Goal: Information Seeking & Learning: Learn about a topic

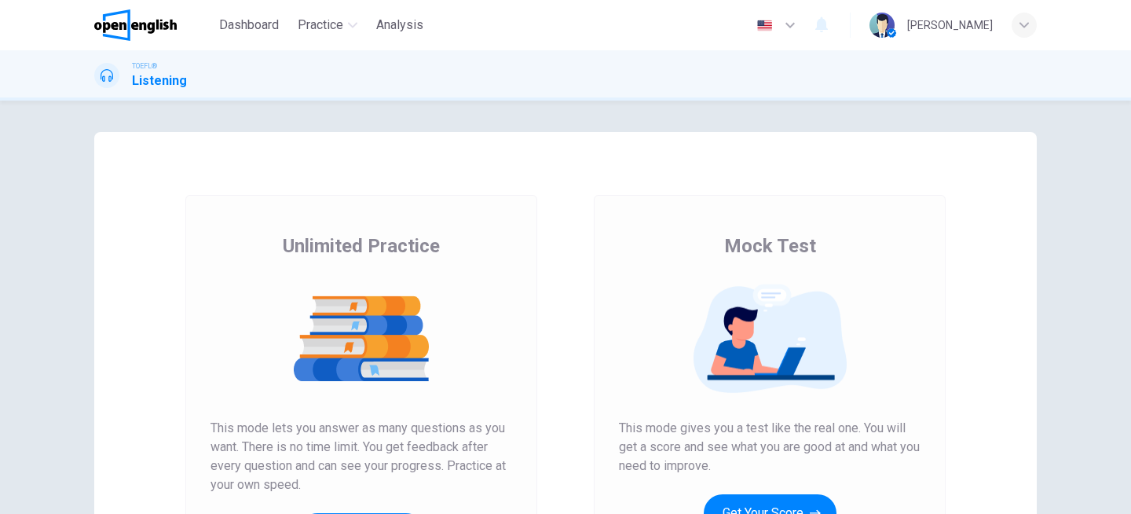
scroll to position [103, 0]
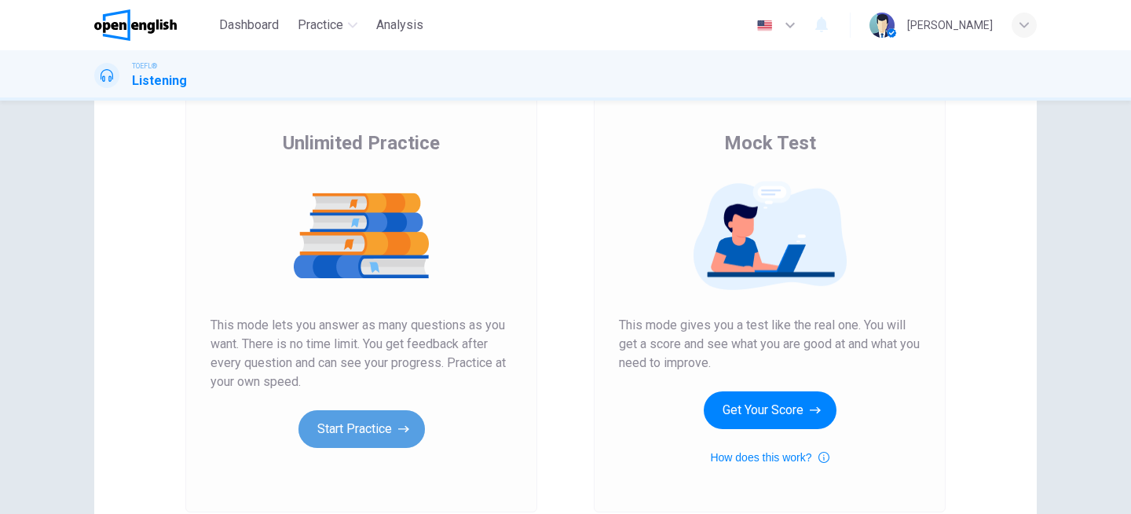
click at [363, 412] on button "Start Practice" at bounding box center [362, 429] width 126 height 38
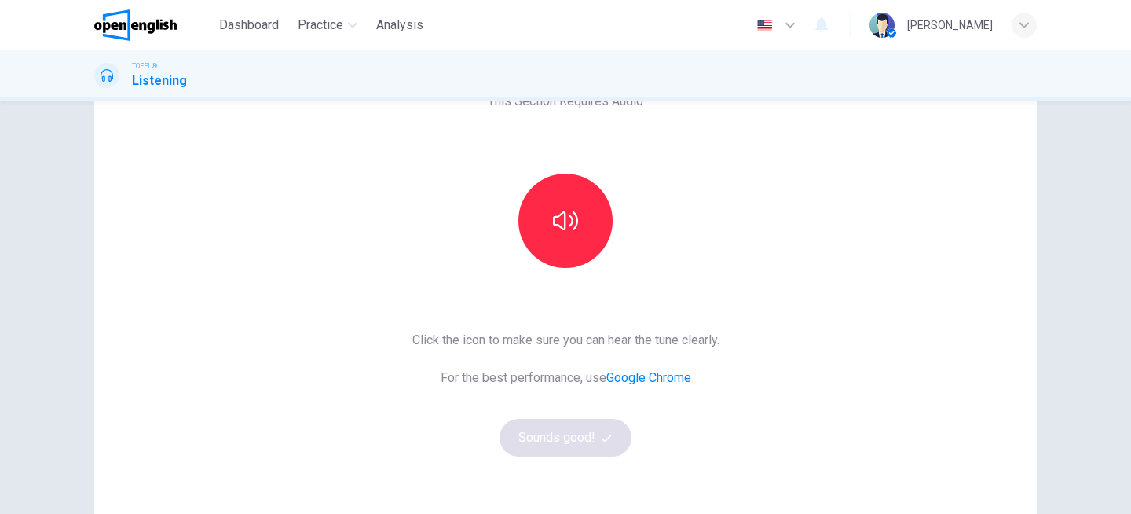
scroll to position [115, 0]
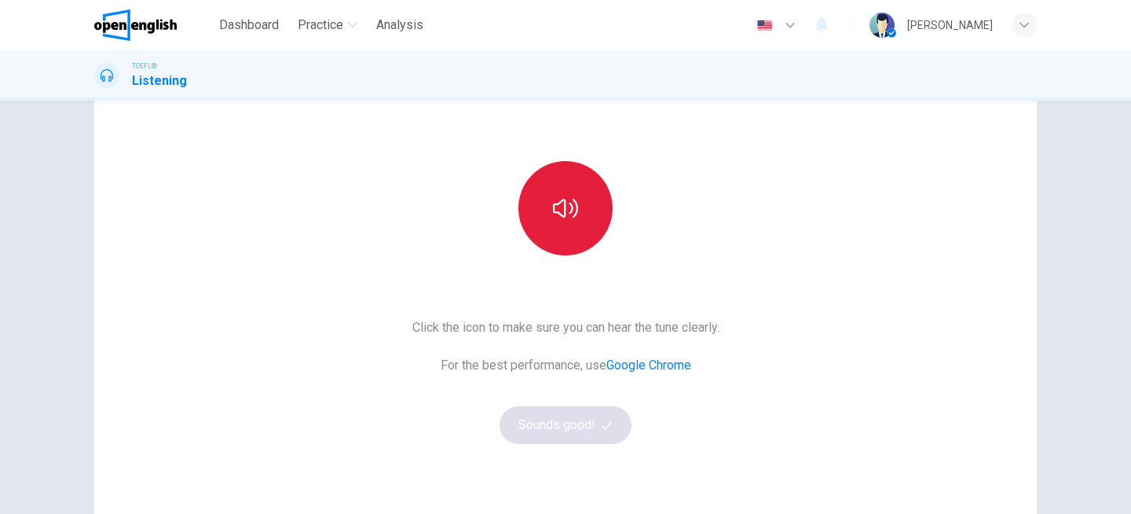
click at [594, 207] on button "button" at bounding box center [566, 208] width 94 height 94
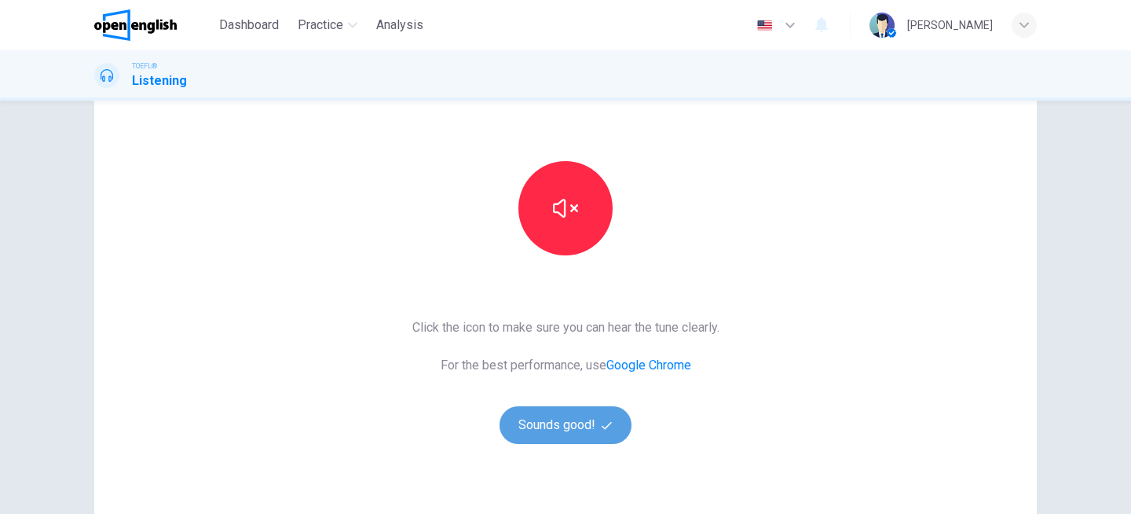
click at [604, 434] on button "Sounds good!" at bounding box center [566, 425] width 132 height 38
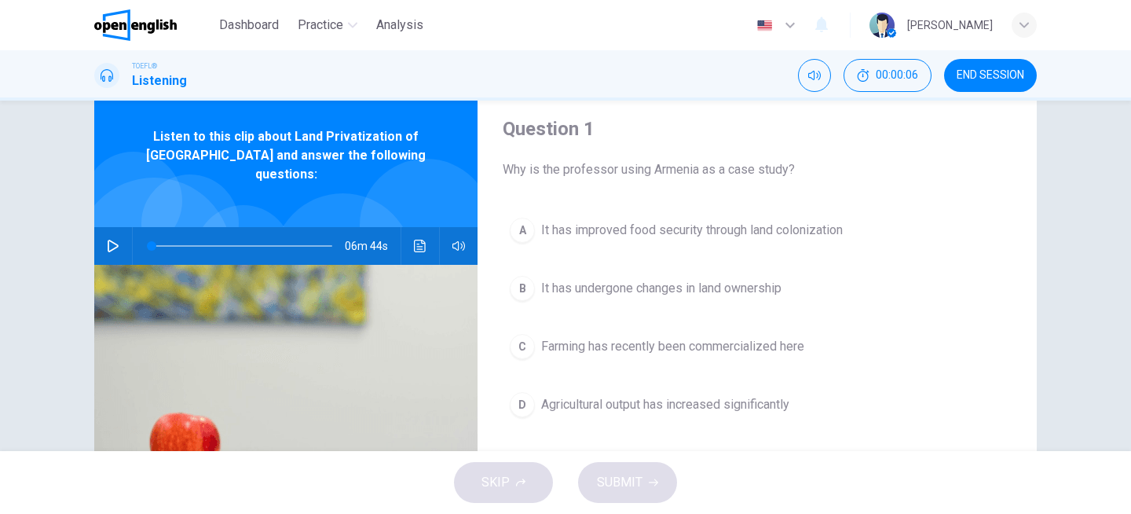
scroll to position [65, 0]
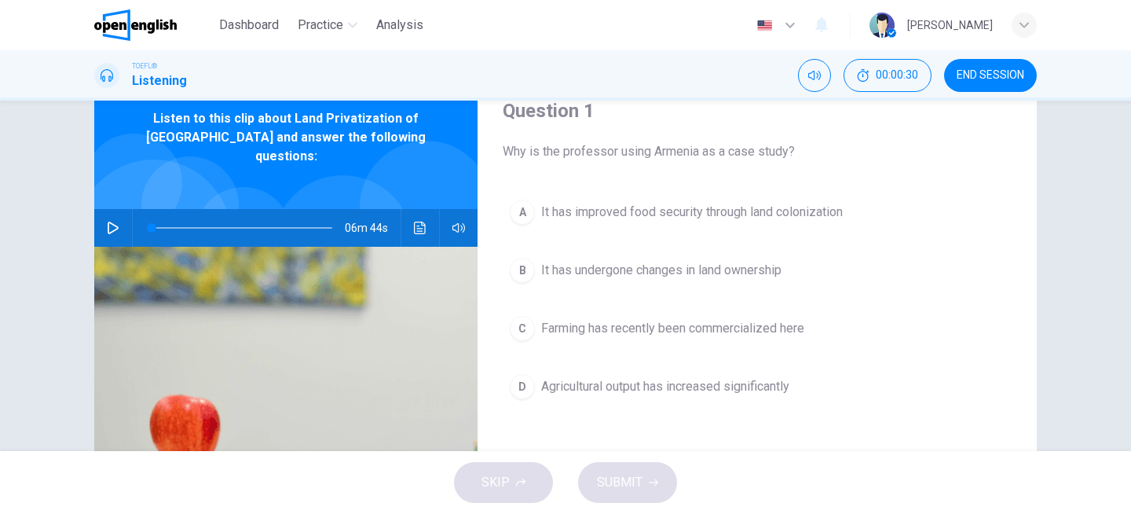
click at [108, 222] on icon "button" at bounding box center [113, 228] width 11 height 13
click at [529, 386] on div "D" at bounding box center [522, 386] width 25 height 25
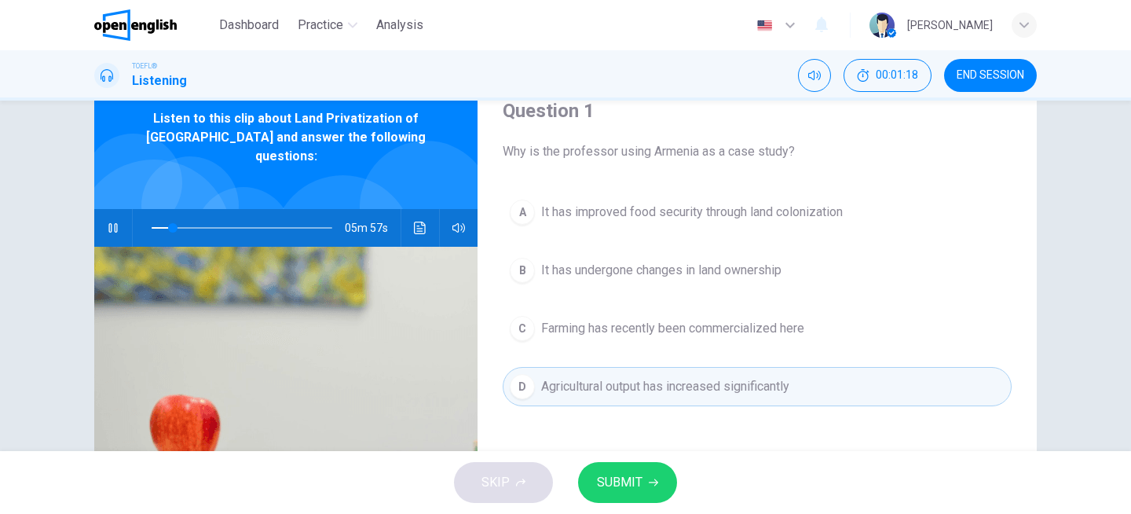
click at [635, 488] on span "SUBMIT" at bounding box center [620, 482] width 46 height 22
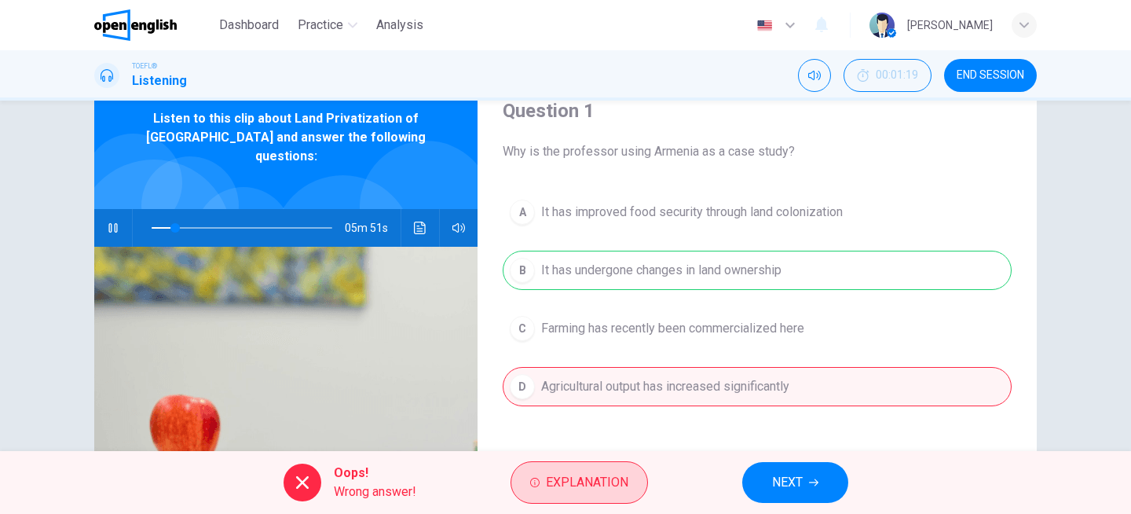
click at [616, 479] on span "Explanation" at bounding box center [587, 482] width 82 height 22
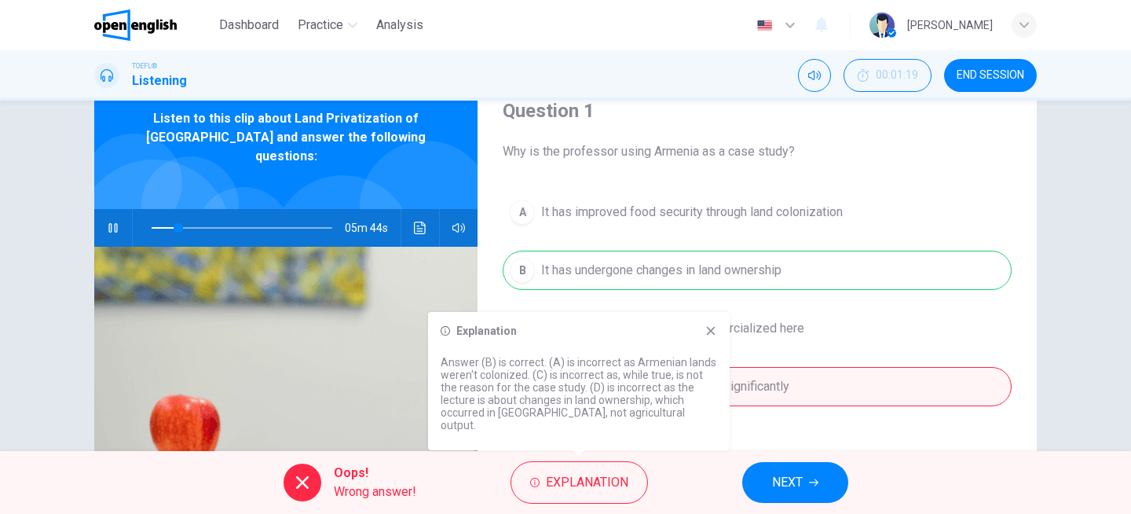
click at [711, 337] on icon at bounding box center [711, 330] width 13 height 13
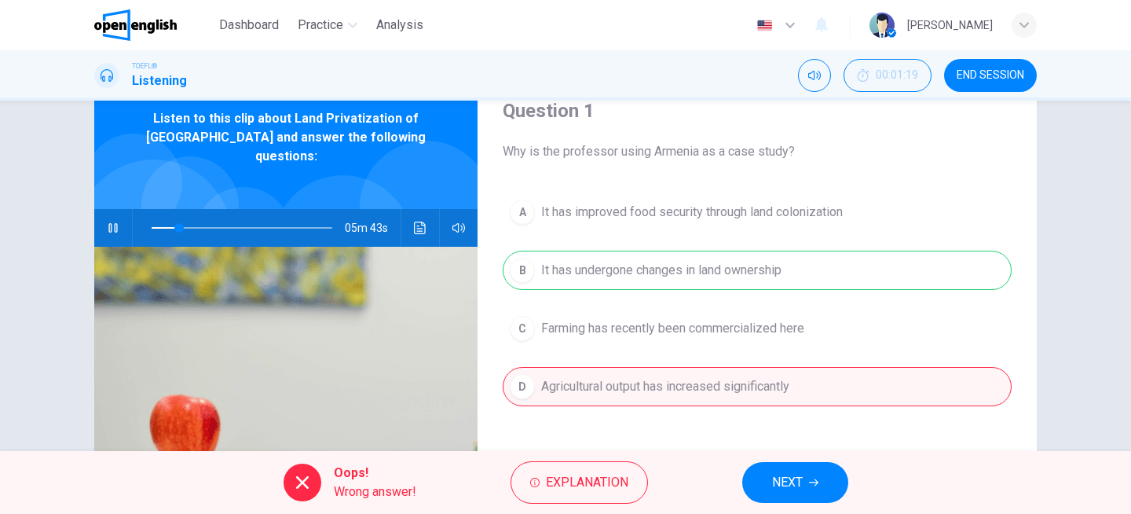
click at [798, 482] on span "NEXT" at bounding box center [787, 482] width 31 height 22
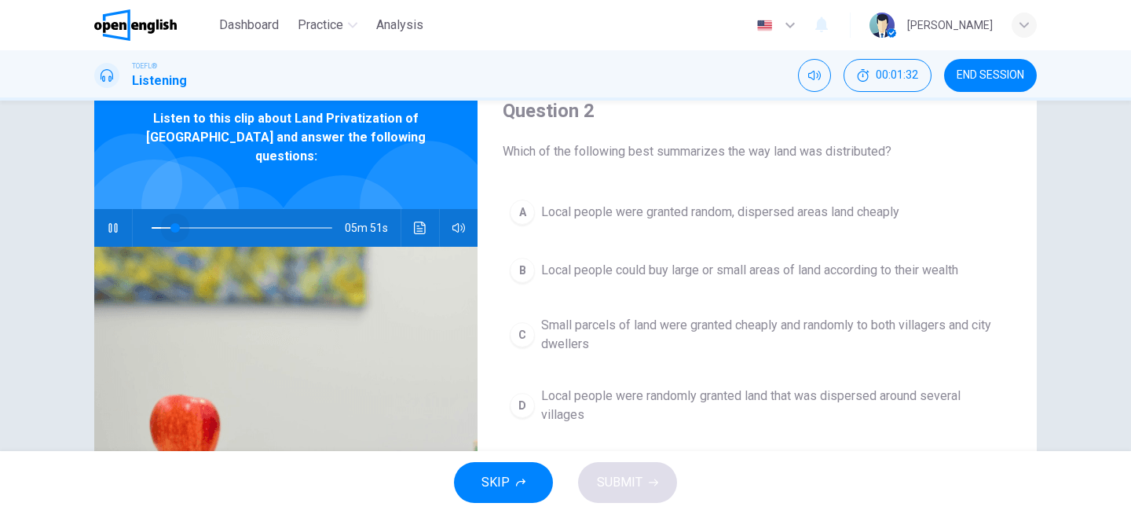
click at [175, 223] on span at bounding box center [174, 227] width 9 height 9
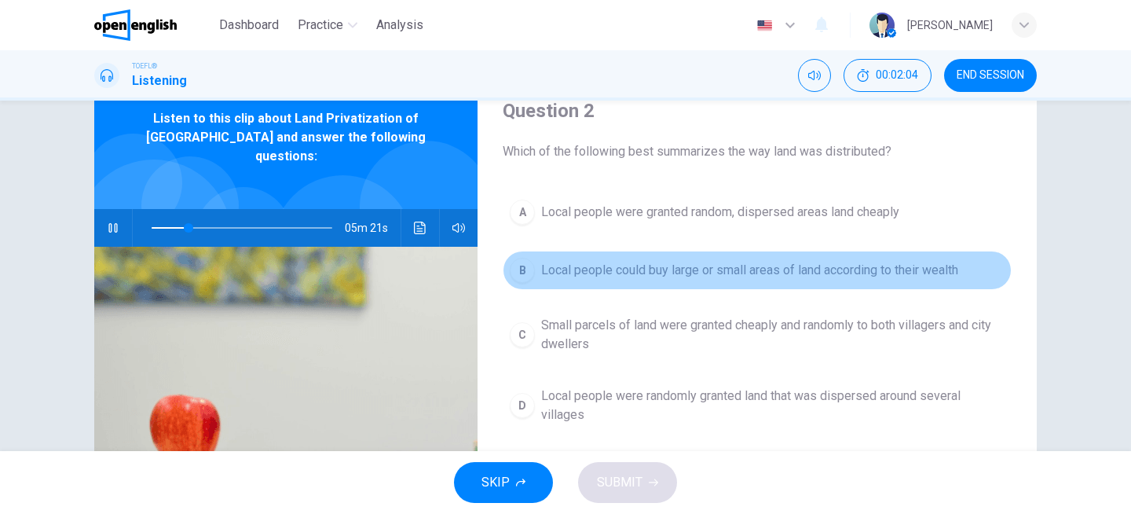
click at [522, 266] on div "B" at bounding box center [522, 270] width 25 height 25
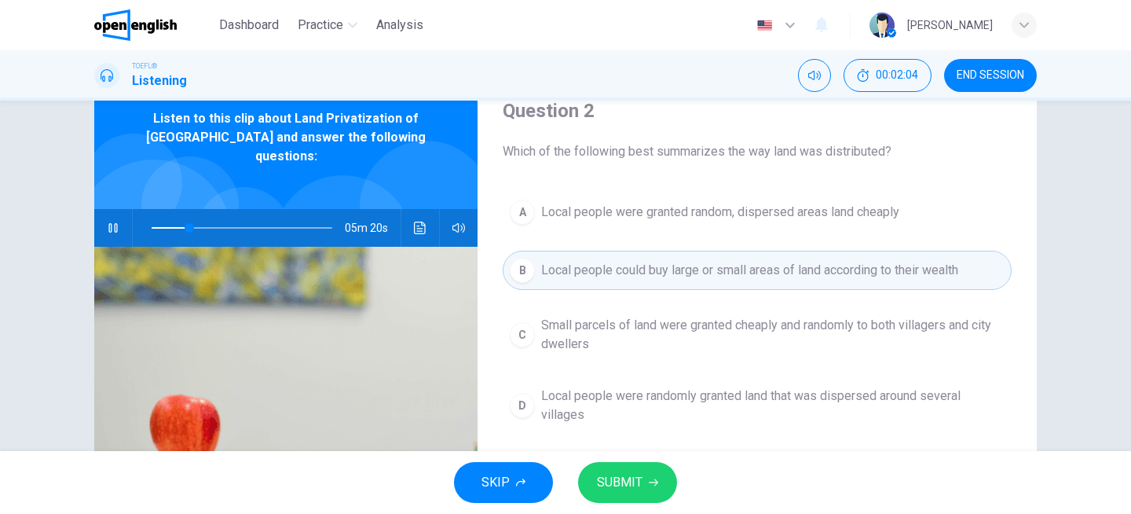
click at [643, 472] on button "SUBMIT" at bounding box center [627, 482] width 99 height 41
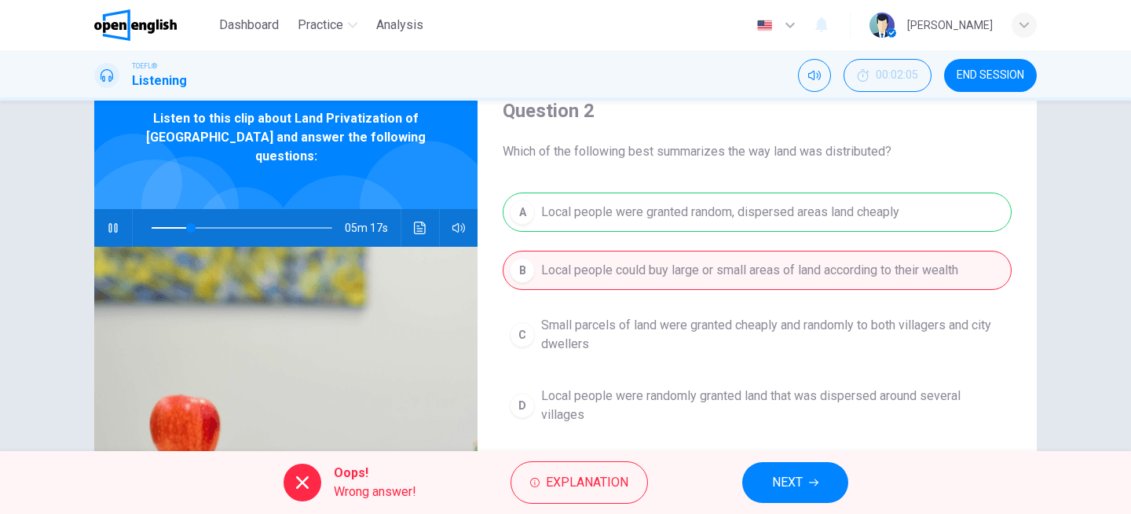
click at [812, 478] on icon "button" at bounding box center [813, 482] width 9 height 9
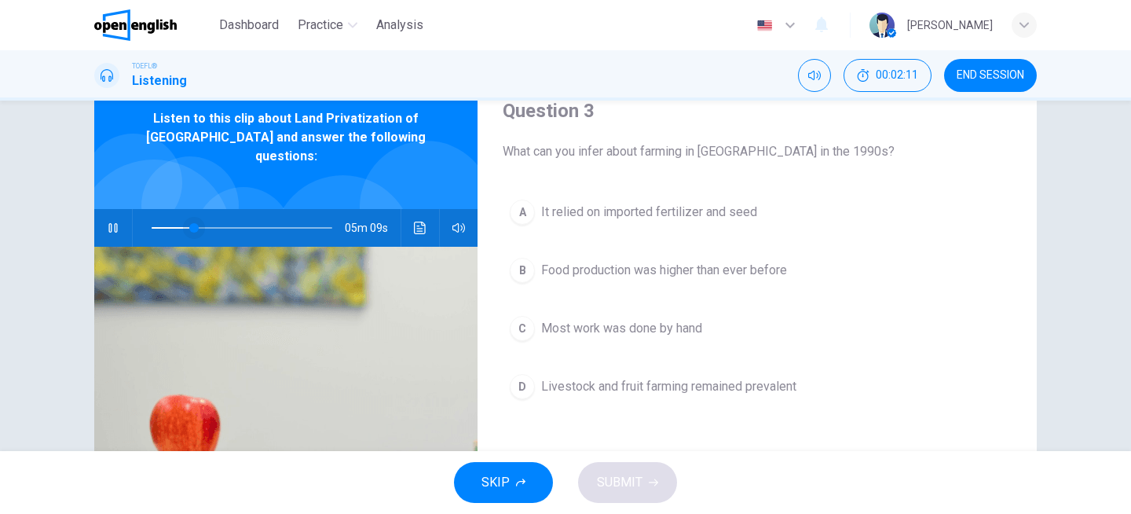
click at [189, 223] on span at bounding box center [193, 227] width 9 height 9
click at [821, 291] on div "A It relied on imported fertilizer and seed B Food production was higher than e…" at bounding box center [757, 314] width 509 height 245
click at [707, 281] on button "B Food production was higher than ever before" at bounding box center [757, 270] width 509 height 39
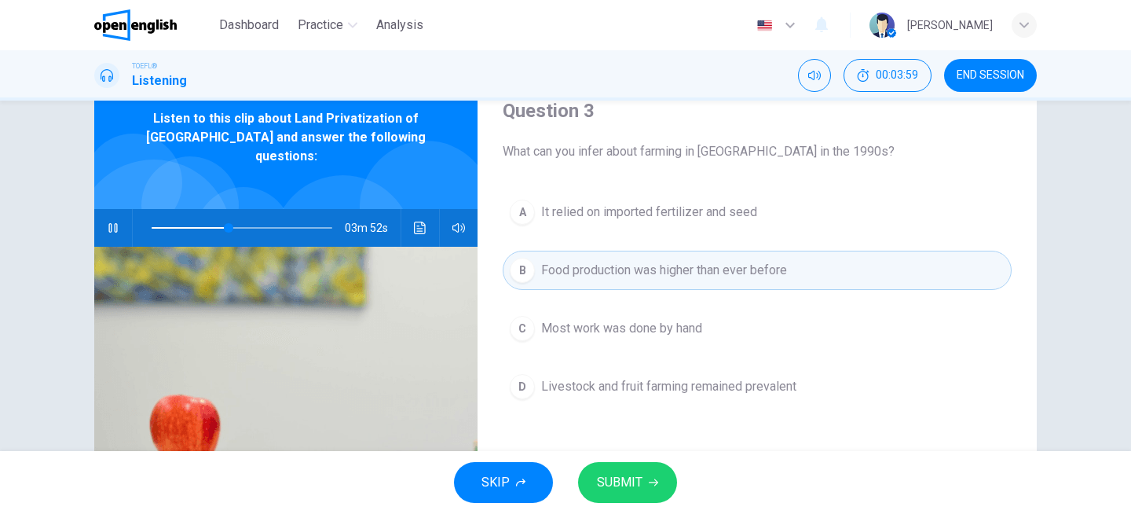
click at [642, 477] on button "SUBMIT" at bounding box center [627, 482] width 99 height 41
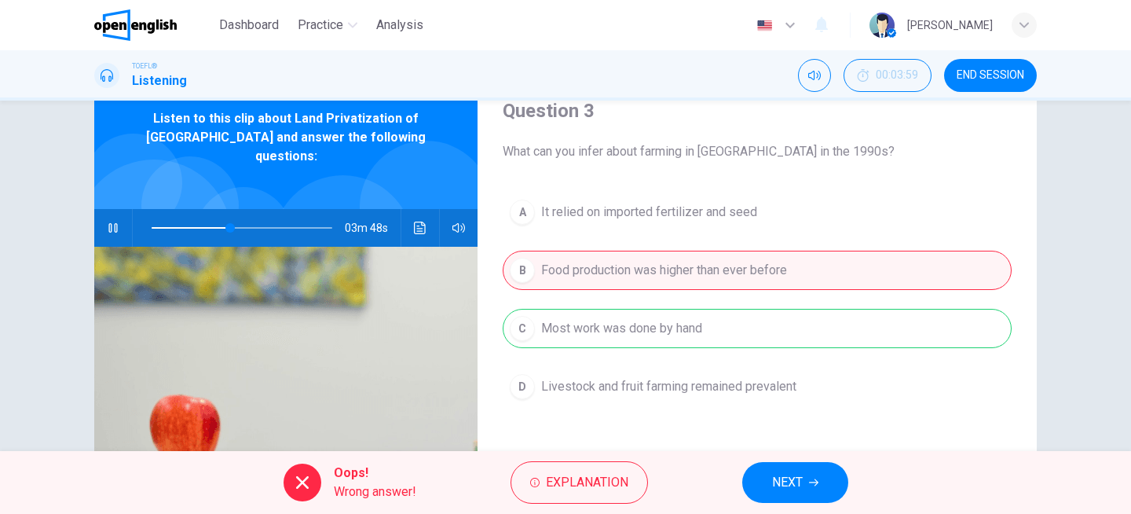
click at [814, 483] on icon "button" at bounding box center [813, 482] width 9 height 9
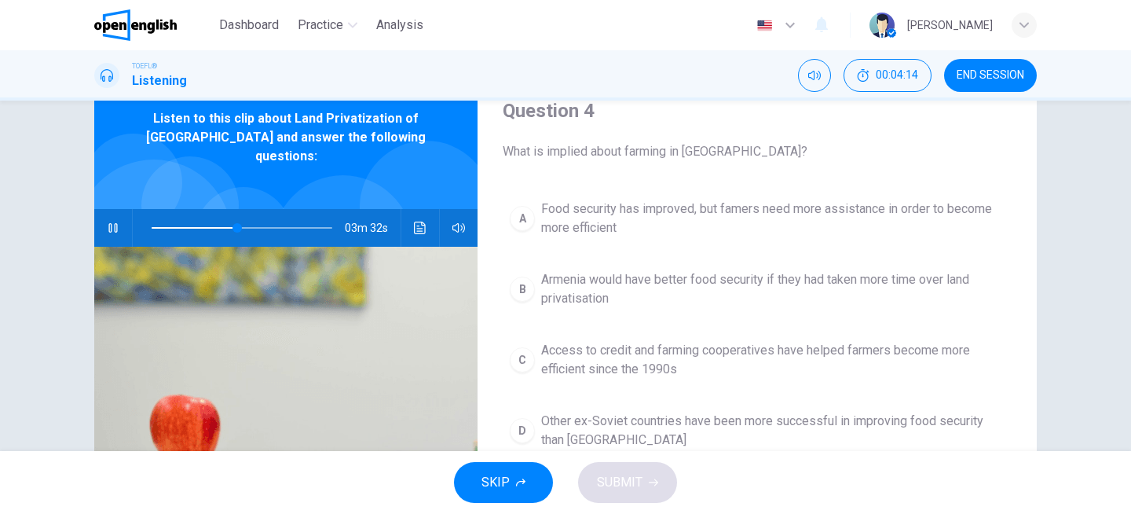
click at [778, 228] on span "Food security has improved, but famers need more assistance in order to become …" at bounding box center [773, 219] width 464 height 38
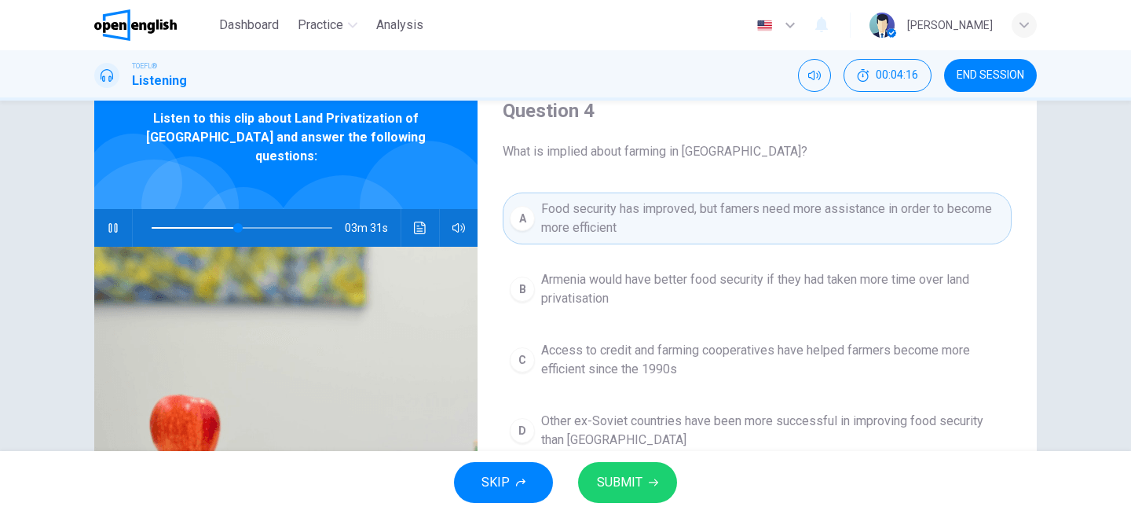
click at [651, 473] on button "SUBMIT" at bounding box center [627, 482] width 99 height 41
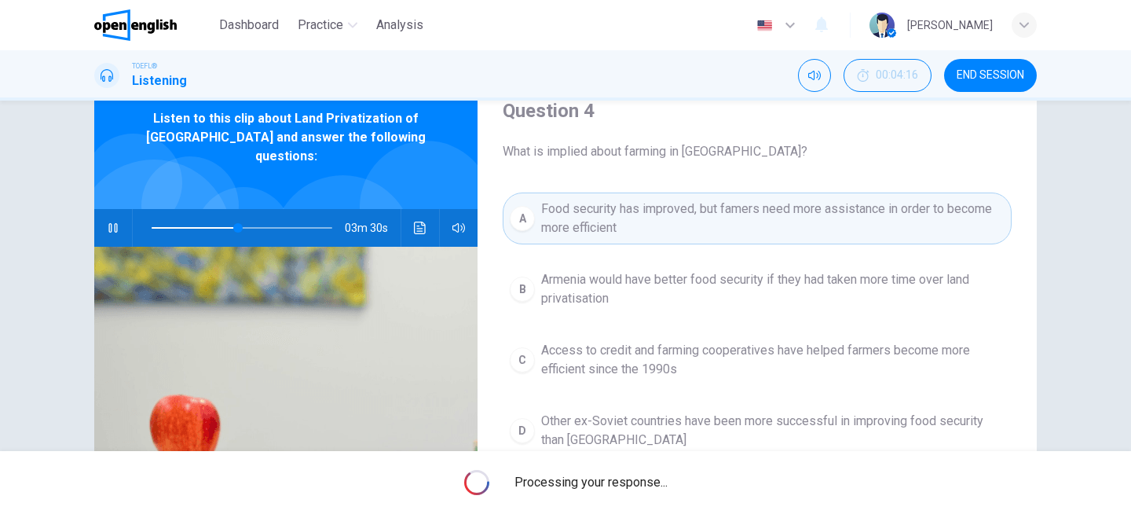
click at [651, 473] on span "Processing your response..." at bounding box center [591, 482] width 153 height 19
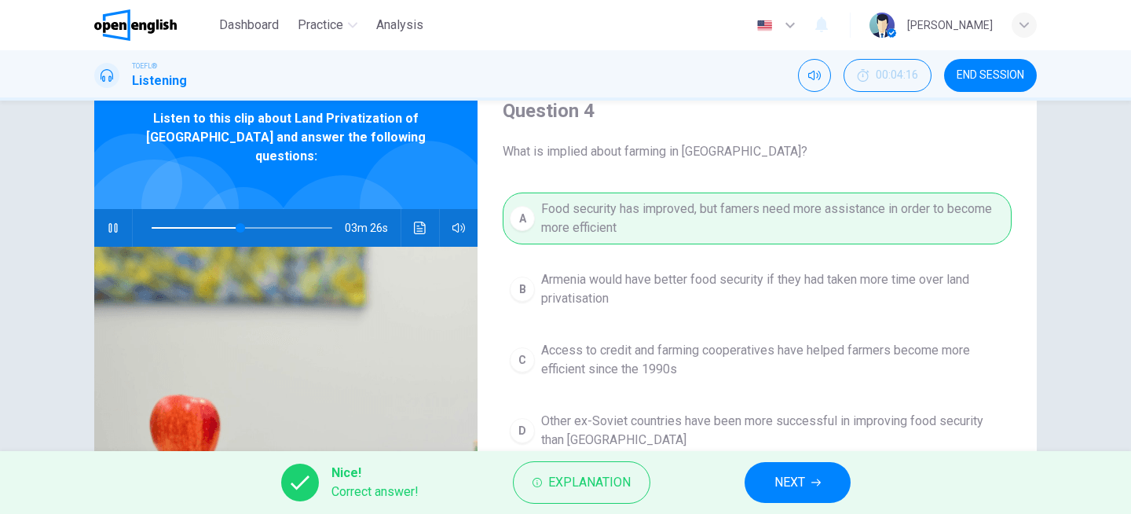
type input "**"
click at [798, 480] on span "NEXT" at bounding box center [790, 482] width 31 height 22
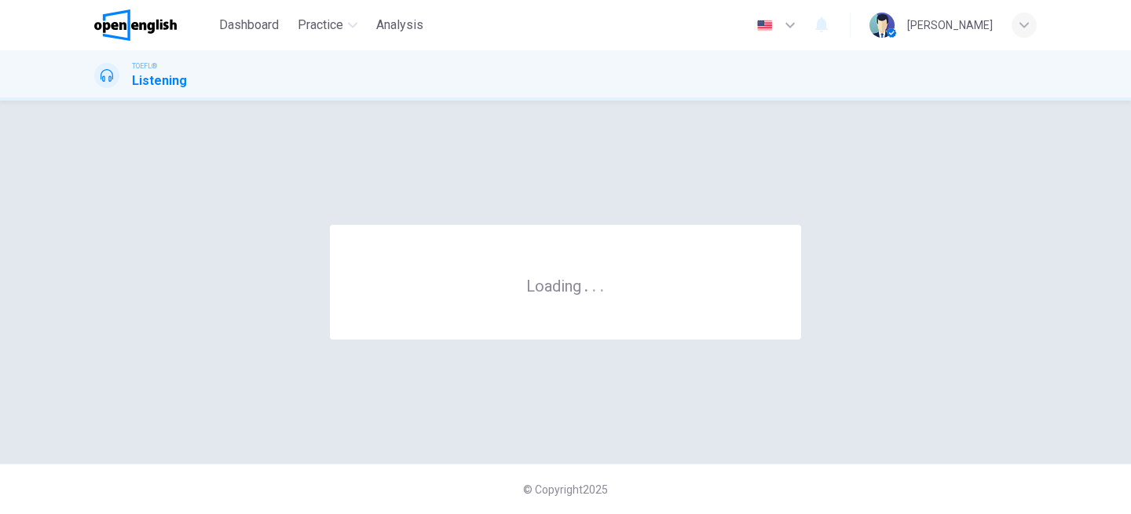
scroll to position [0, 0]
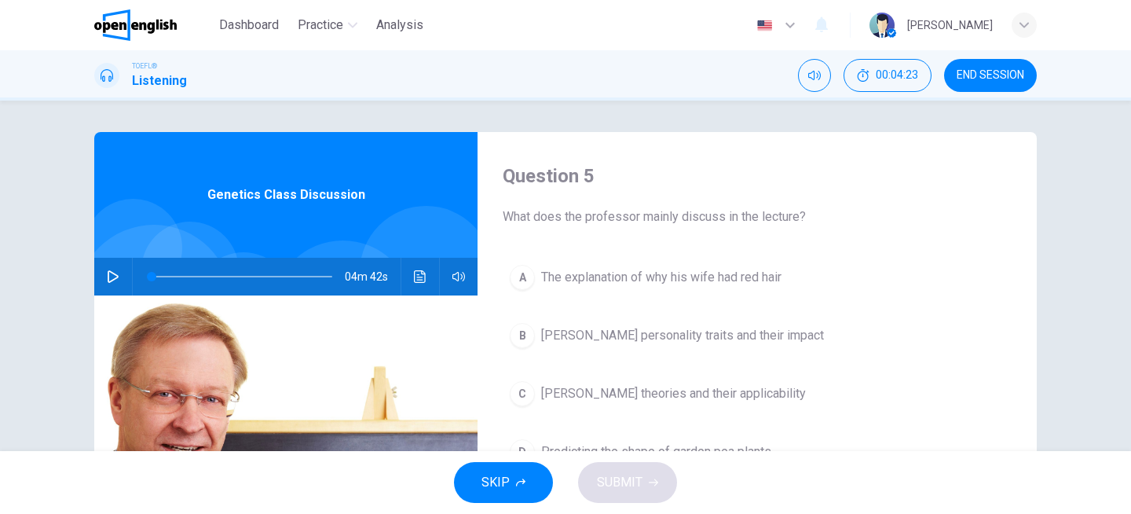
click at [101, 280] on button "button" at bounding box center [113, 277] width 25 height 38
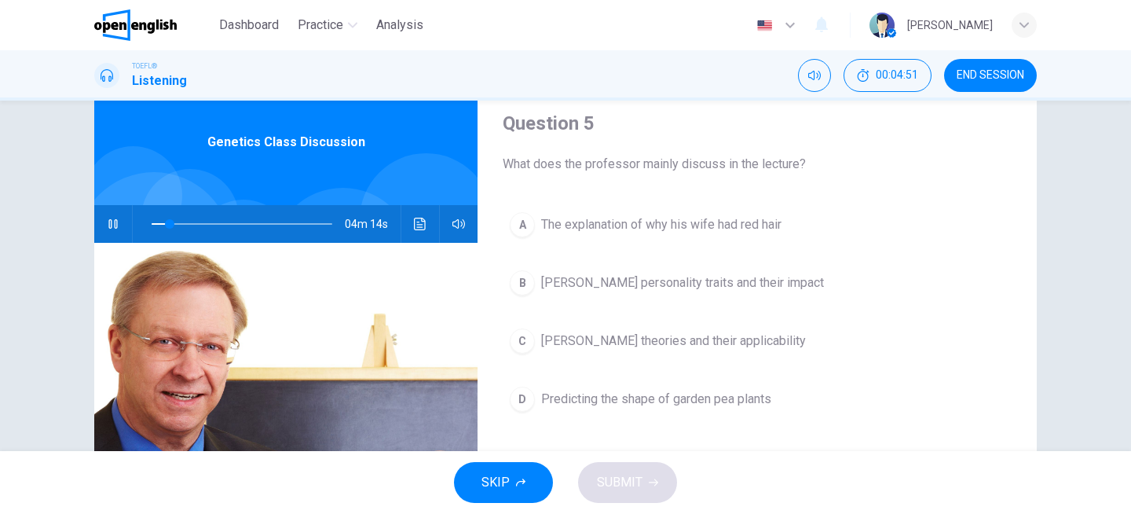
scroll to position [54, 0]
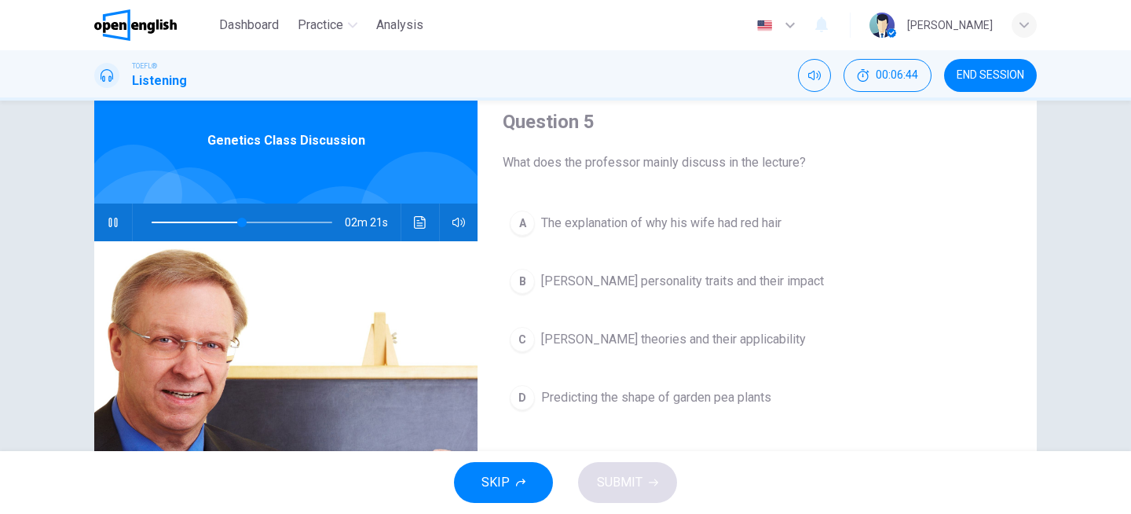
click at [753, 347] on span "[PERSON_NAME] theories and their applicability" at bounding box center [673, 339] width 265 height 19
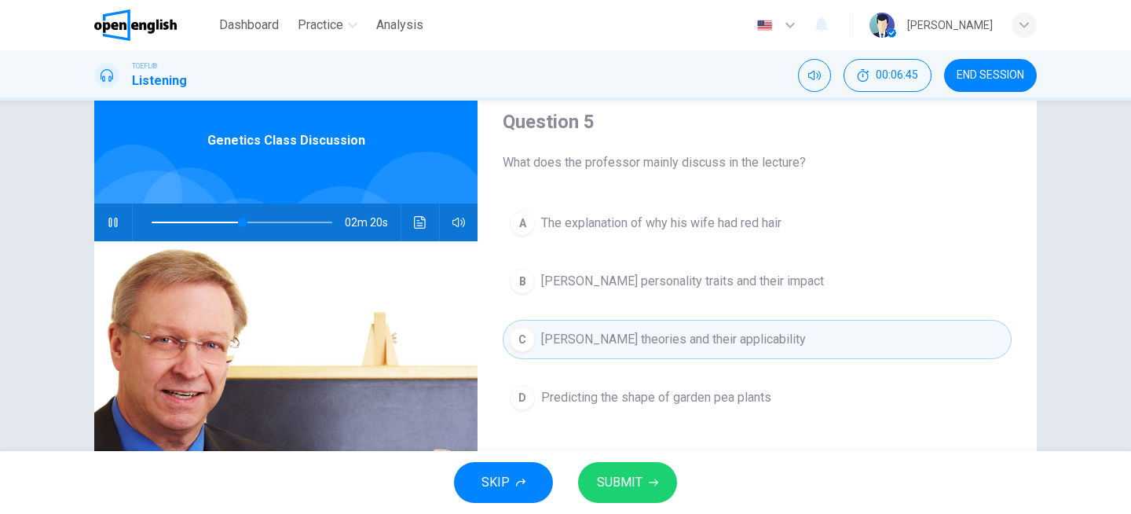
click at [652, 486] on icon "button" at bounding box center [653, 482] width 9 height 9
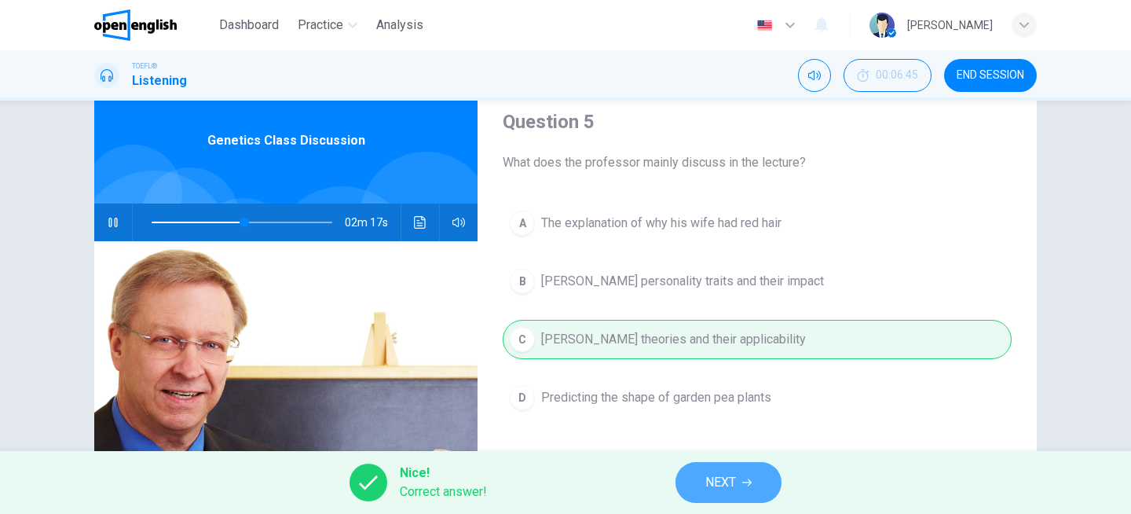
click at [731, 488] on span "NEXT" at bounding box center [721, 482] width 31 height 22
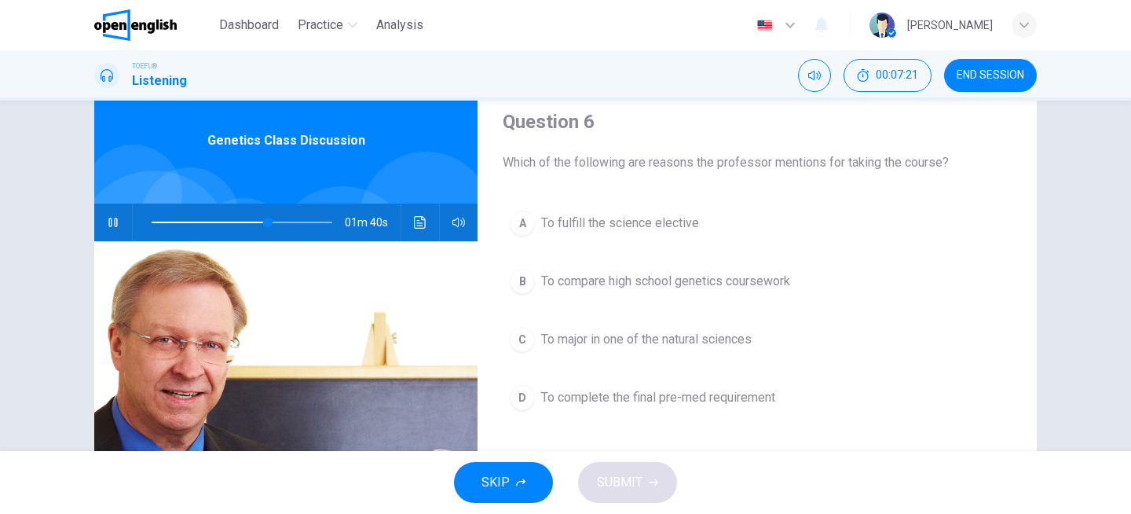
click at [759, 337] on button "C To major in one of the natural sciences" at bounding box center [757, 339] width 509 height 39
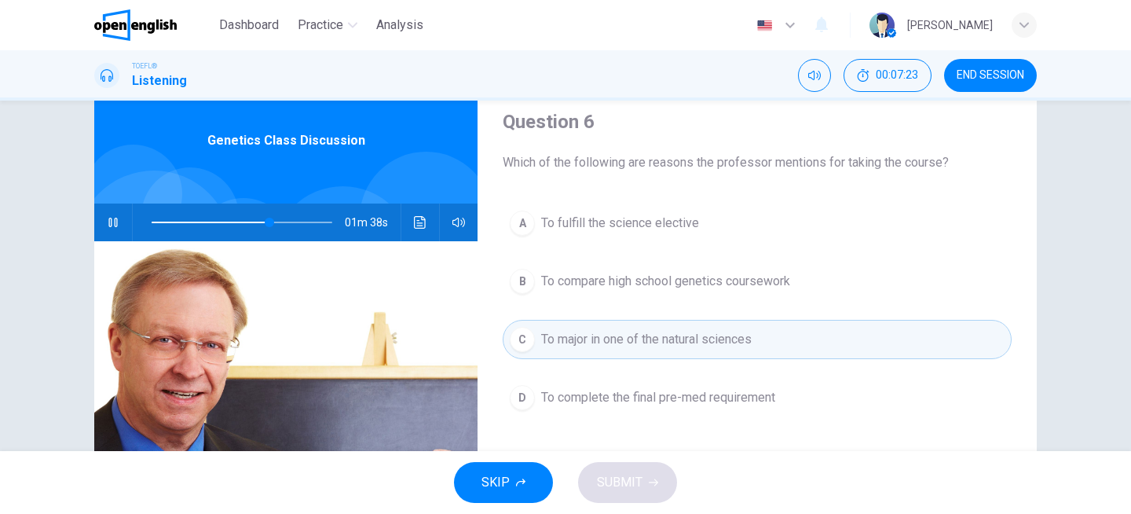
click at [761, 279] on span "To compare high school genetics coursework" at bounding box center [665, 281] width 249 height 19
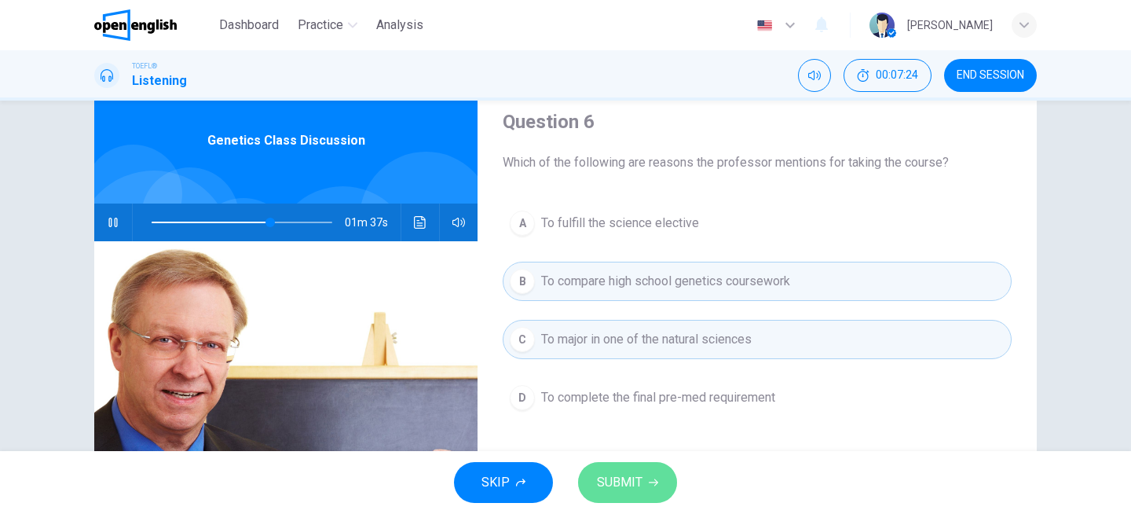
click at [649, 486] on icon "button" at bounding box center [653, 482] width 9 height 9
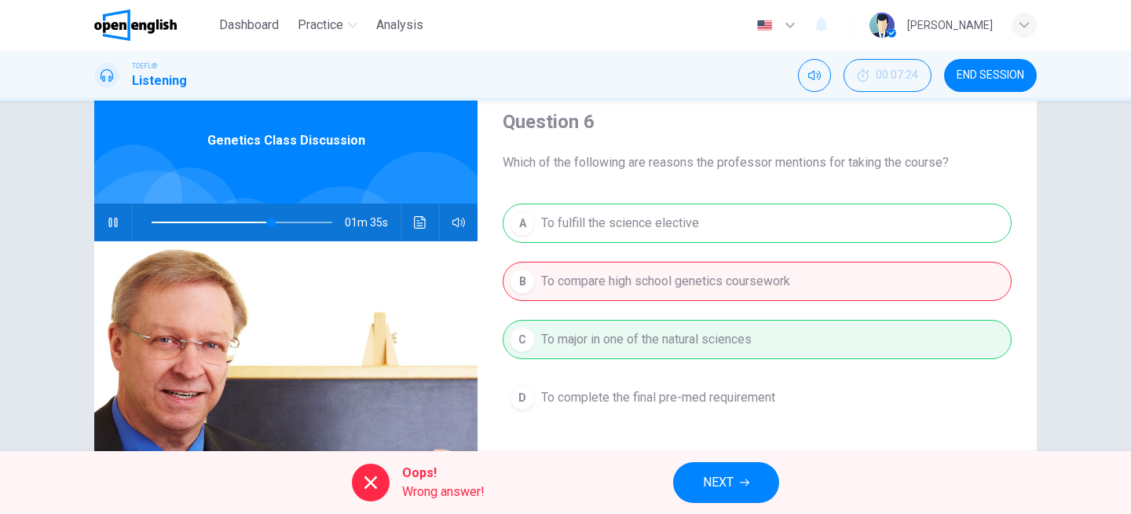
click at [648, 229] on div "A To fulfill the science elective B To compare high school genetics coursework …" at bounding box center [757, 325] width 509 height 245
click at [740, 484] on button "NEXT" at bounding box center [726, 482] width 106 height 41
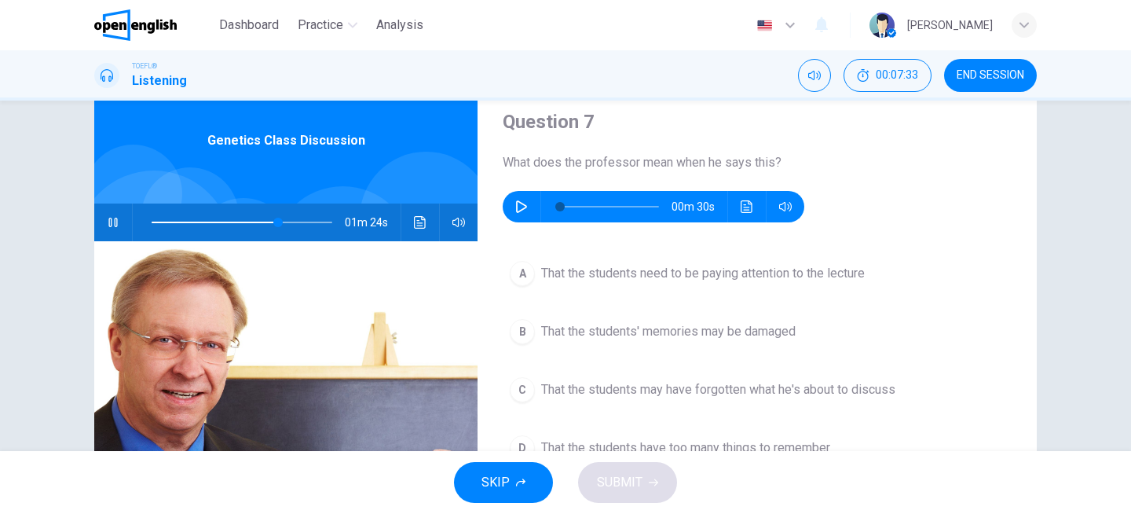
click at [111, 222] on icon "button" at bounding box center [113, 222] width 13 height 13
type input "**"
click at [524, 211] on icon "button" at bounding box center [521, 206] width 13 height 13
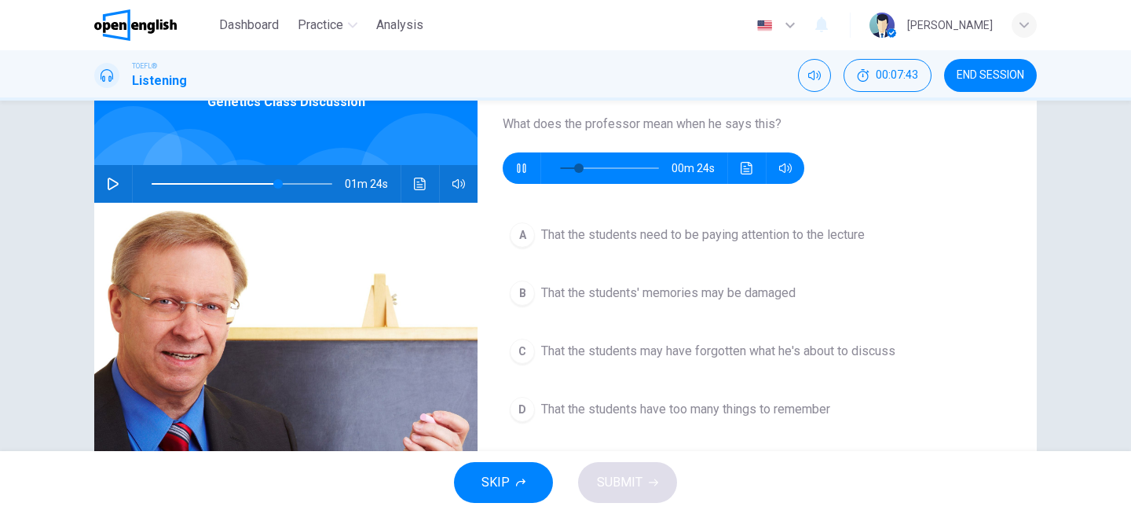
scroll to position [86, 0]
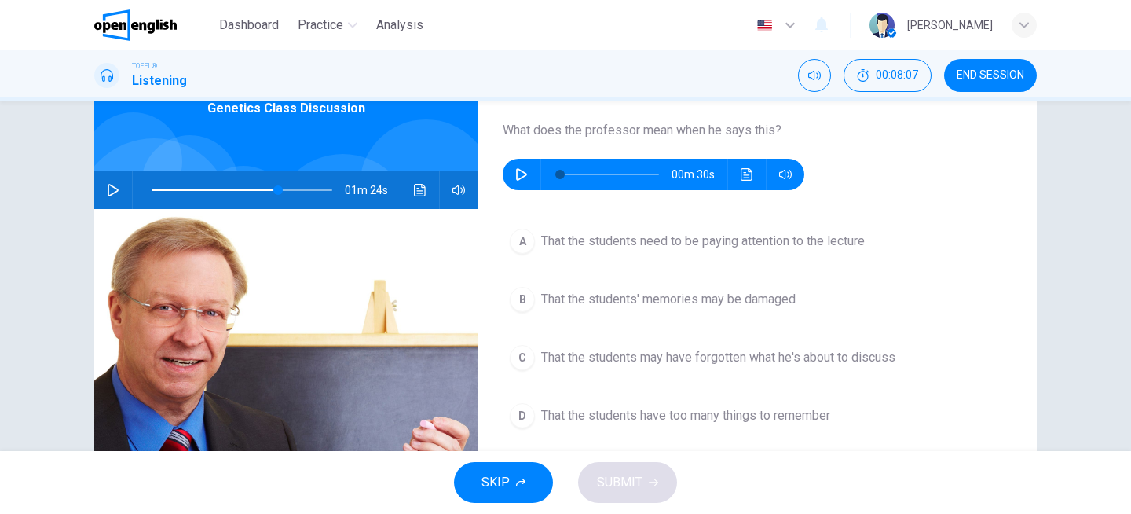
type input "*"
click at [833, 362] on span "That the students may have forgotten what he's about to discuss" at bounding box center [718, 357] width 354 height 19
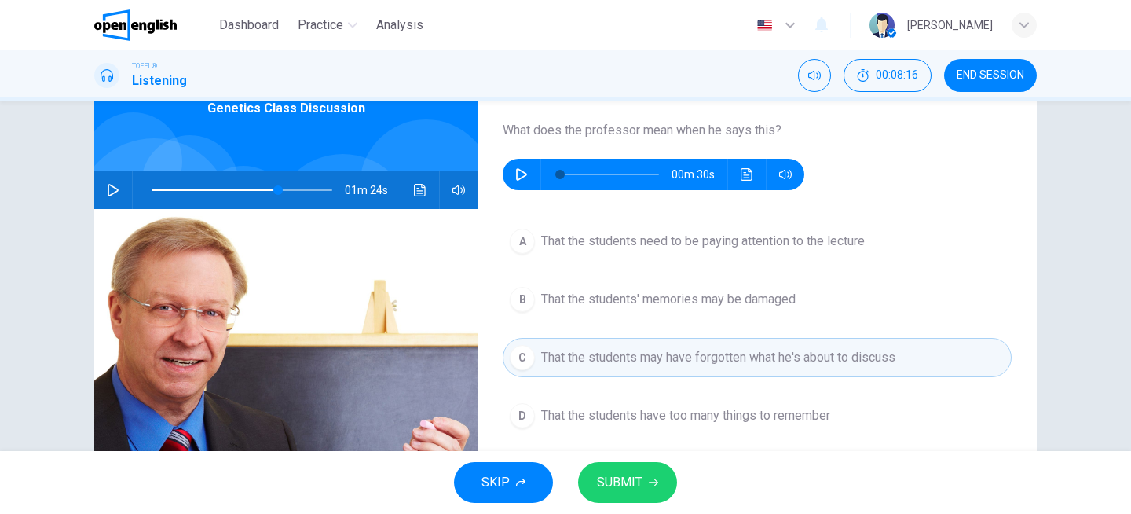
click at [647, 475] on button "SUBMIT" at bounding box center [627, 482] width 99 height 41
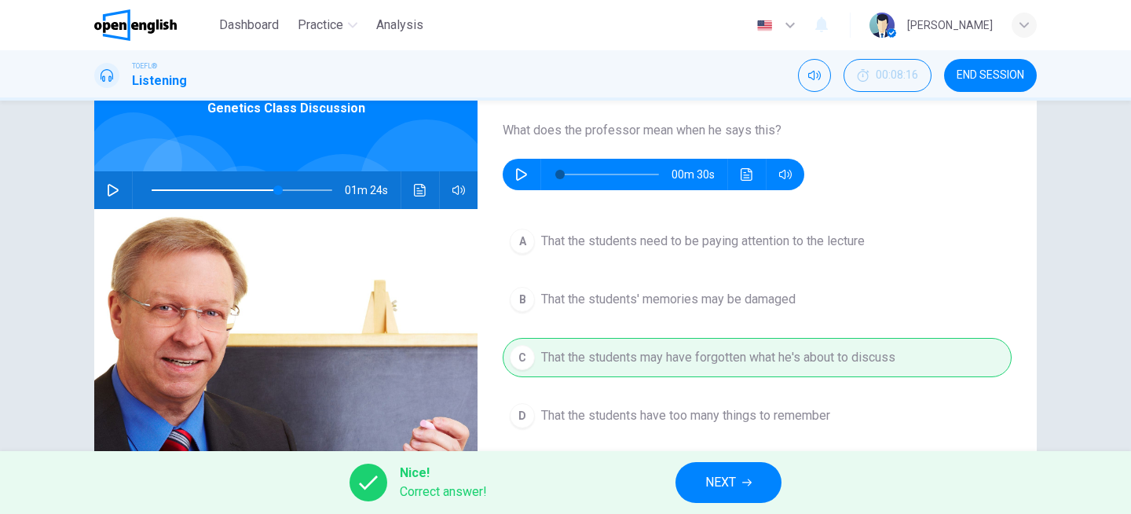
click at [739, 478] on button "NEXT" at bounding box center [729, 482] width 106 height 41
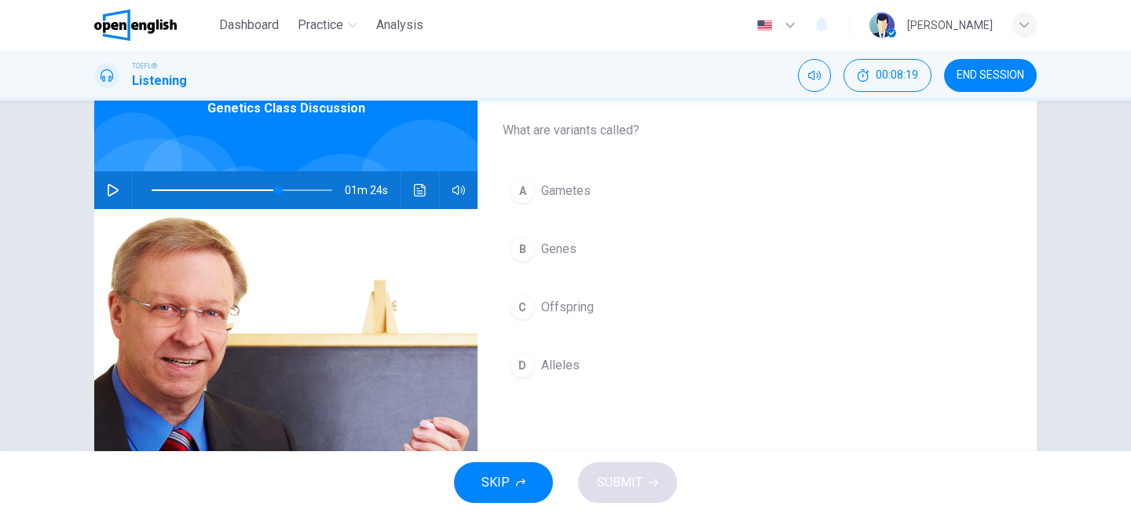
click at [576, 254] on span "Genes" at bounding box center [558, 249] width 35 height 19
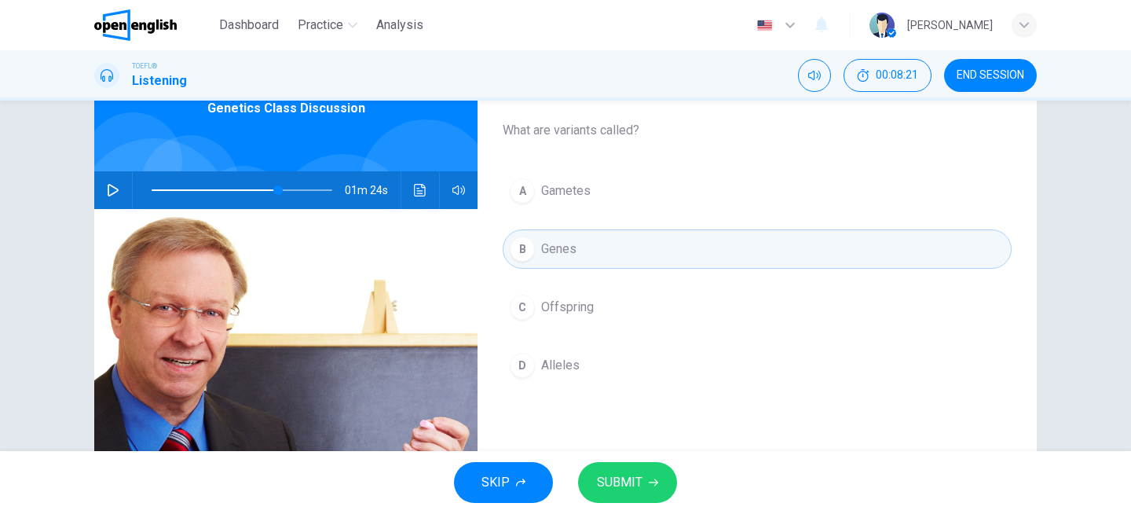
click at [654, 474] on button "SUBMIT" at bounding box center [627, 482] width 99 height 41
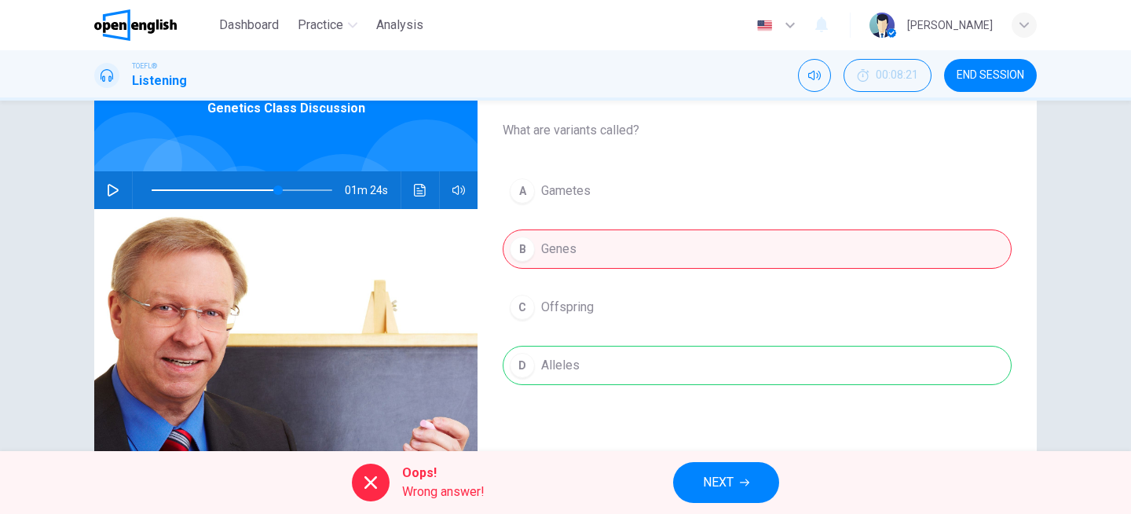
click at [736, 469] on button "NEXT" at bounding box center [726, 482] width 106 height 41
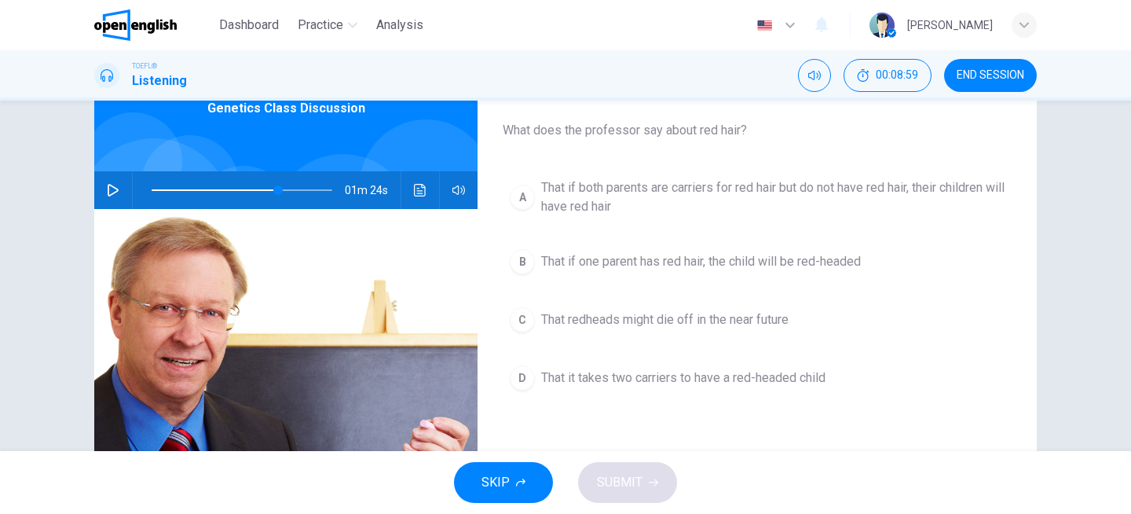
click at [784, 384] on span "That it takes two carriers to have a red-headed child" at bounding box center [683, 377] width 284 height 19
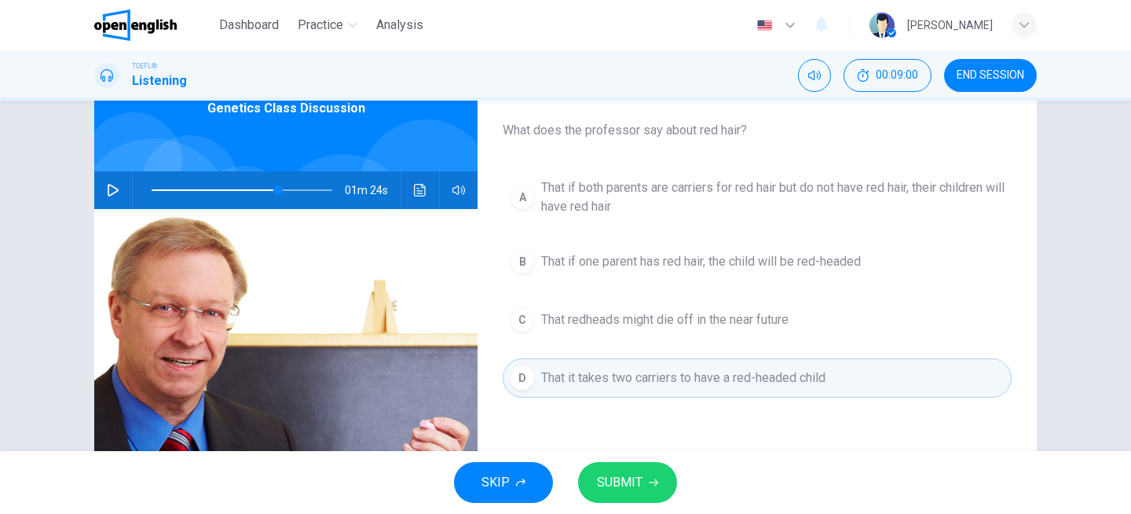
click at [649, 484] on icon "button" at bounding box center [653, 482] width 9 height 9
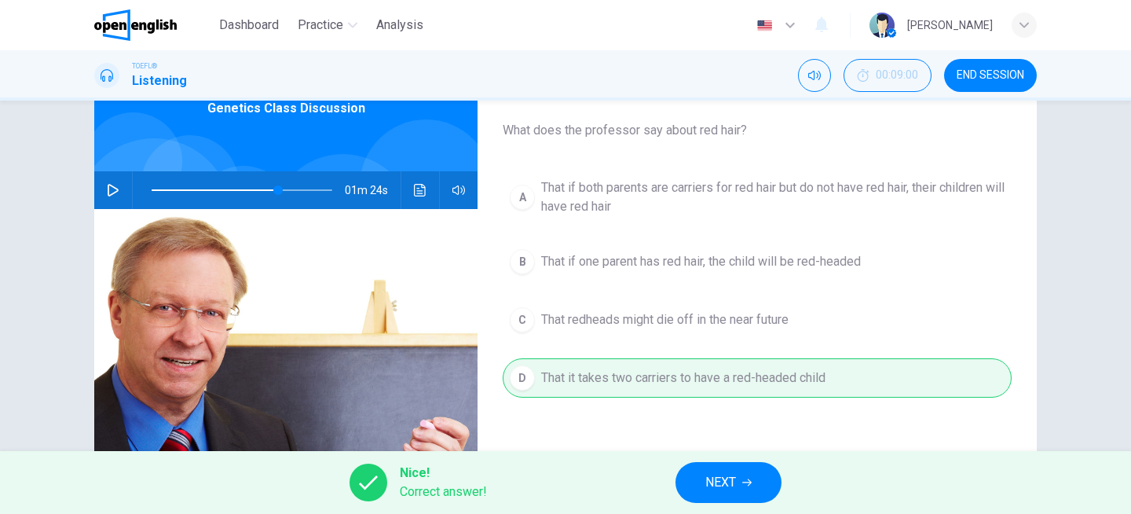
click at [714, 477] on span "NEXT" at bounding box center [721, 482] width 31 height 22
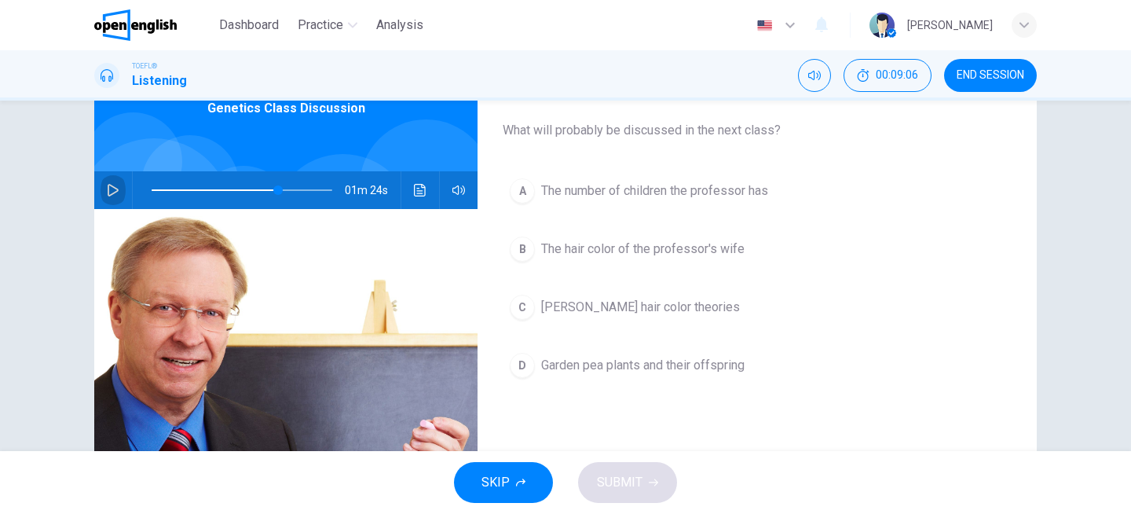
click at [114, 187] on icon "button" at bounding box center [113, 190] width 11 height 13
click at [731, 309] on span "[PERSON_NAME] hair color theories" at bounding box center [640, 307] width 199 height 19
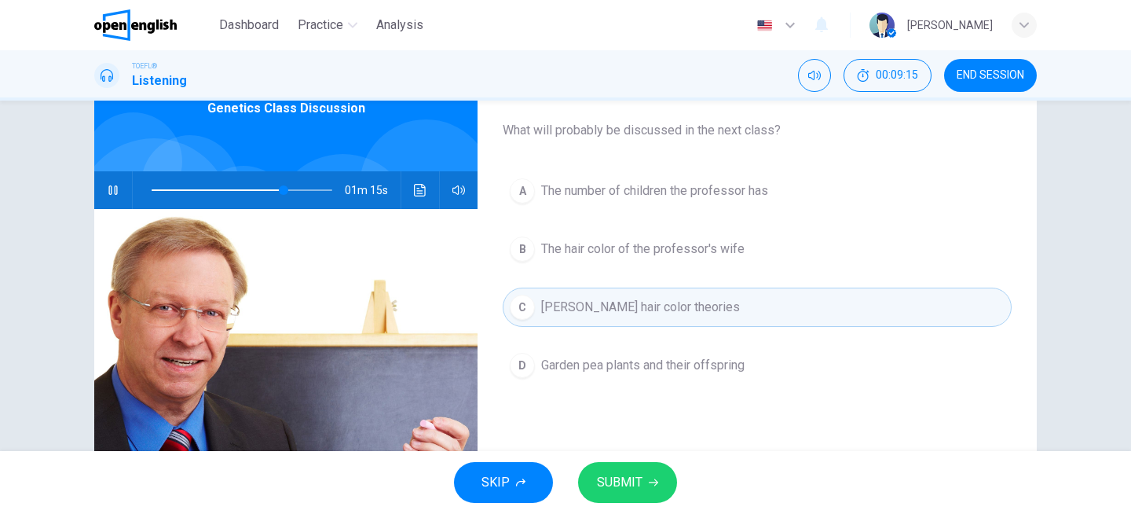
click at [654, 483] on icon "button" at bounding box center [653, 482] width 9 height 9
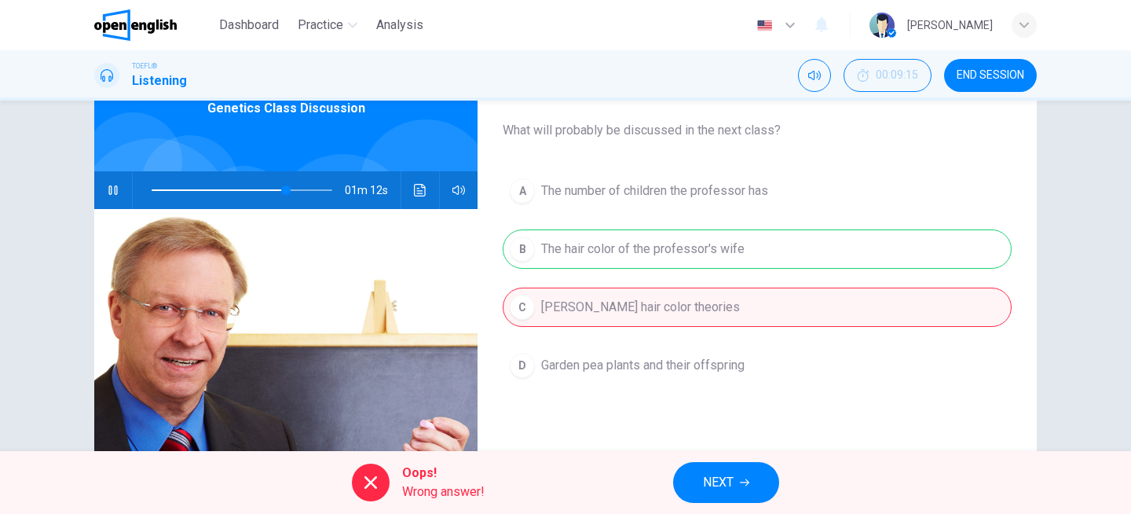
click at [714, 251] on div "A The number of children the professor has B The hair color of the professor's …" at bounding box center [757, 293] width 509 height 245
type input "**"
click at [764, 487] on button "NEXT" at bounding box center [726, 482] width 106 height 41
